Goal: Check status: Check status

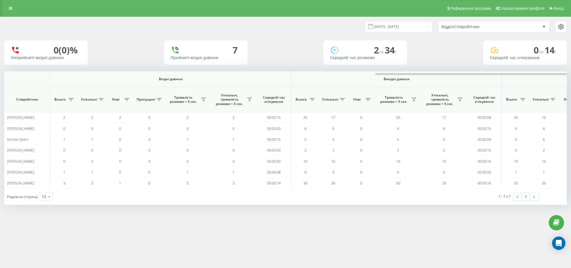
scroll to position [0, 215]
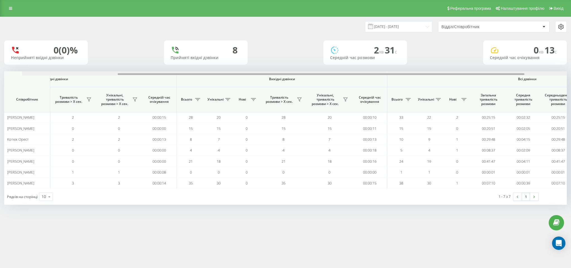
scroll to position [0, 215]
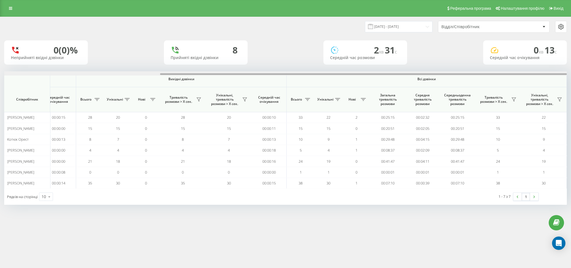
drag, startPoint x: 63, startPoint y: 73, endPoint x: 415, endPoint y: 75, distance: 352.3
click at [415, 75] on div at bounding box center [285, 73] width 563 height 4
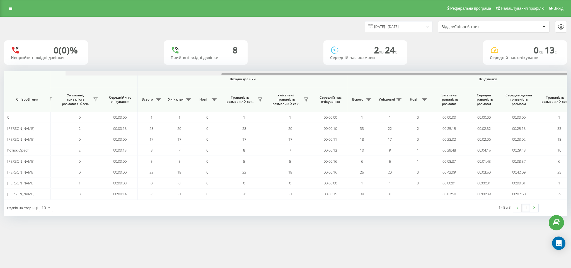
scroll to position [0, 215]
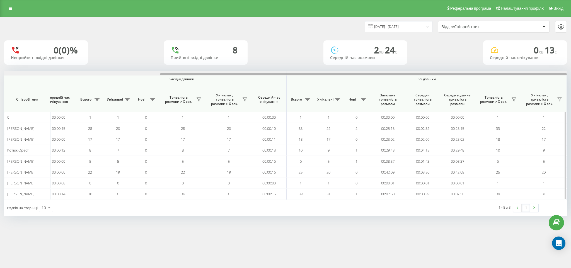
drag, startPoint x: 74, startPoint y: 74, endPoint x: 473, endPoint y: 81, distance: 399.3
click at [473, 81] on div "Вхідні дзвінки Вихідні дзвінки Всі дзвінки Співробітник Всього Унікальні Нові П…" at bounding box center [285, 135] width 563 height 128
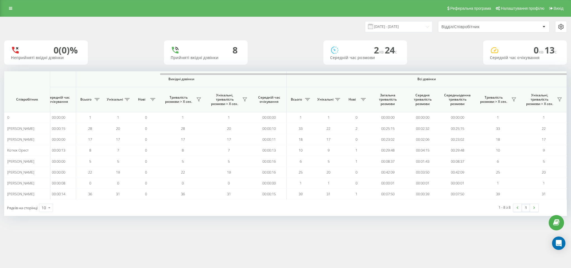
click at [107, 47] on div "0 (0)% Неприйняті вхідні дзвінки 8 Прийняті вхідні дзвінки 2 хв 24 c Середній ч…" at bounding box center [285, 52] width 563 height 24
